Goal: Find specific page/section: Find specific page/section

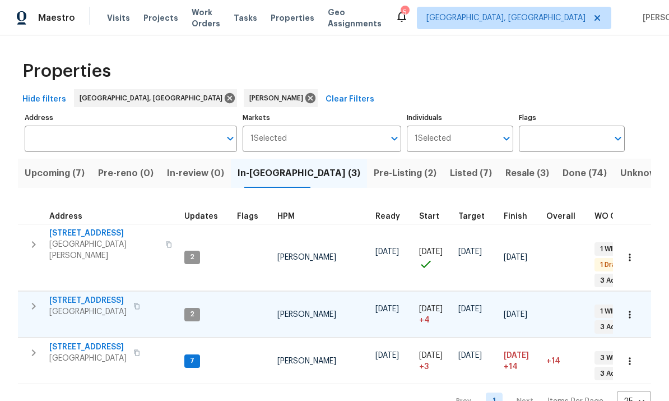
click at [88, 306] on span "Maineville, OH 45039" at bounding box center [87, 311] width 77 height 11
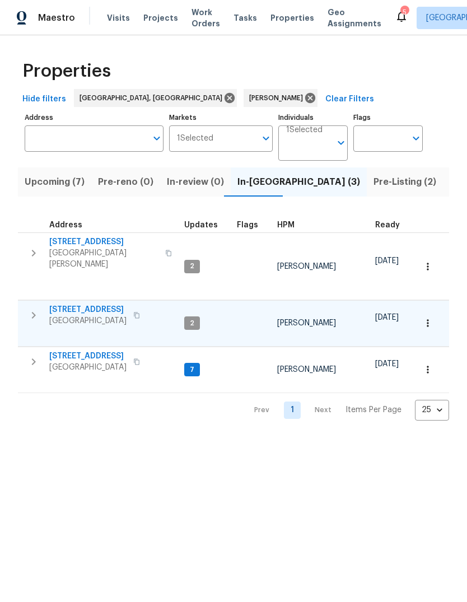
click at [36, 309] on icon "button" at bounding box center [33, 315] width 13 height 13
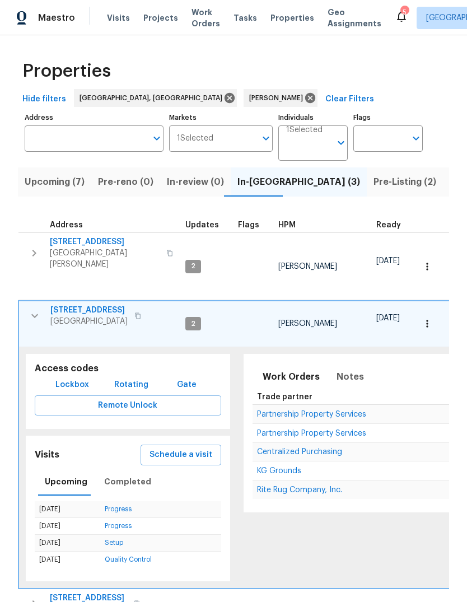
click at [63, 378] on span "Lockbox" at bounding box center [72, 385] width 34 height 14
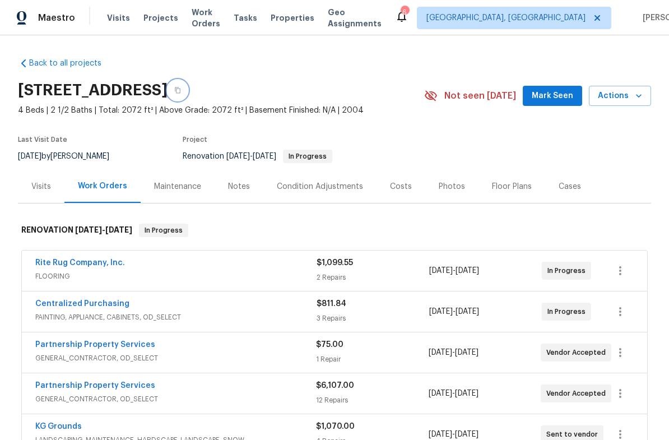
click at [181, 91] on icon "button" at bounding box center [177, 90] width 7 height 7
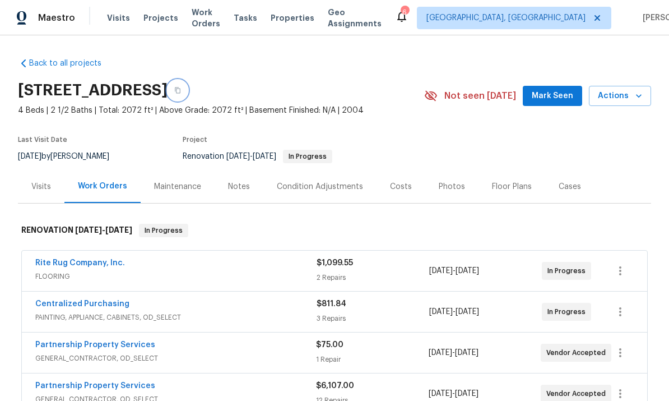
click at [188, 86] on button "button" at bounding box center [178, 90] width 20 height 20
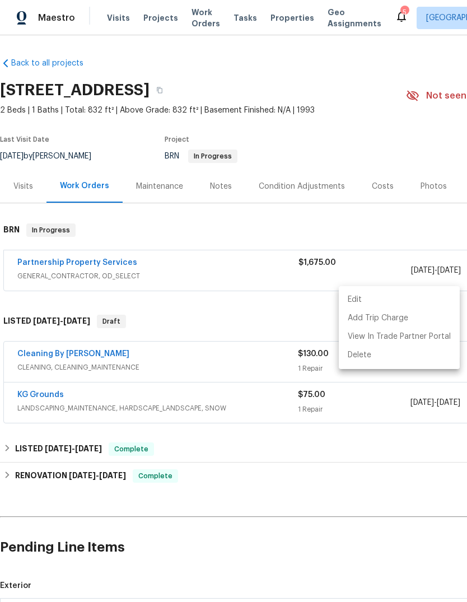
scroll to position [103, 0]
